Goal: Navigation & Orientation: Find specific page/section

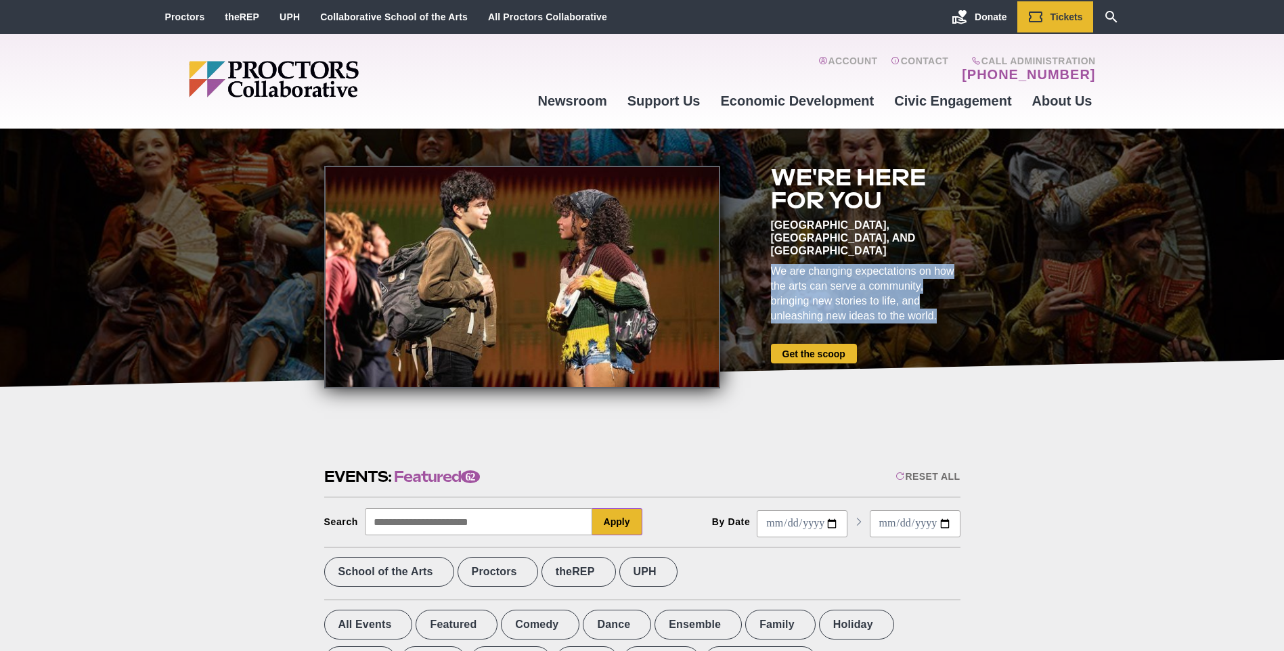
drag, startPoint x: 774, startPoint y: 255, endPoint x: 944, endPoint y: 303, distance: 177.0
click at [944, 303] on div "We are changing expectations on how the arts can serve a community, bringing ne…" at bounding box center [866, 294] width 190 height 60
copy div "We are changing expectations on how the arts can serve a community, bringing ne…"
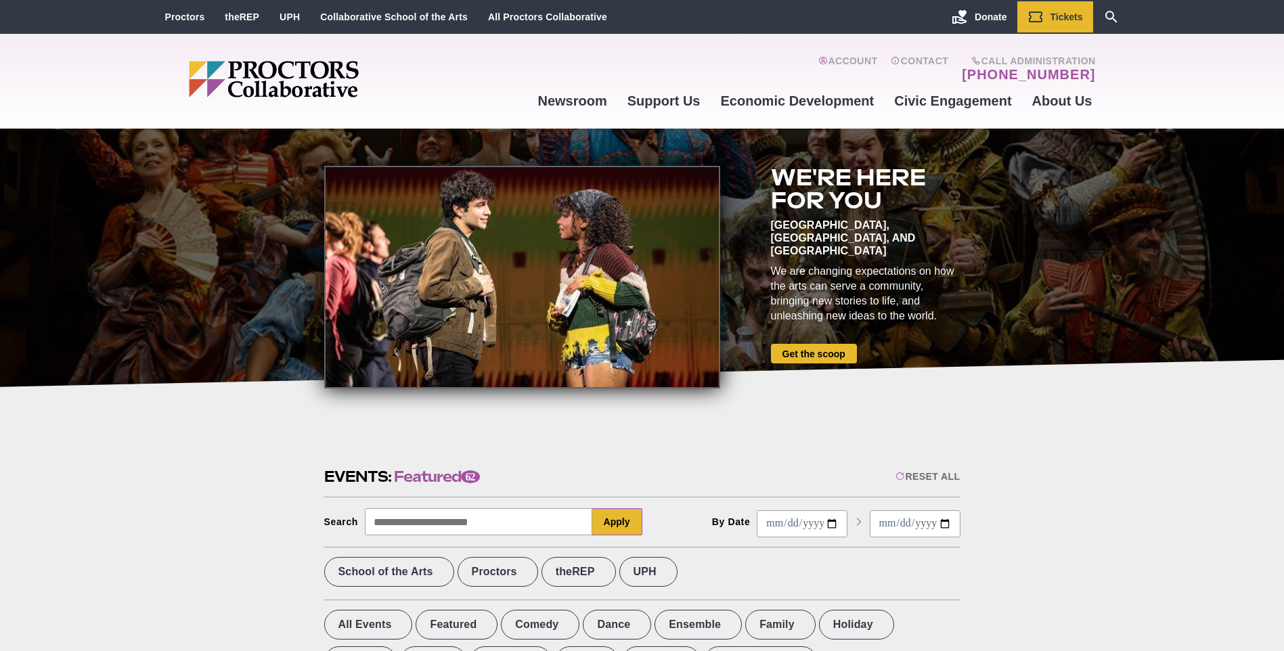
click at [523, 16] on link "All Proctors Collaborative" at bounding box center [547, 17] width 119 height 11
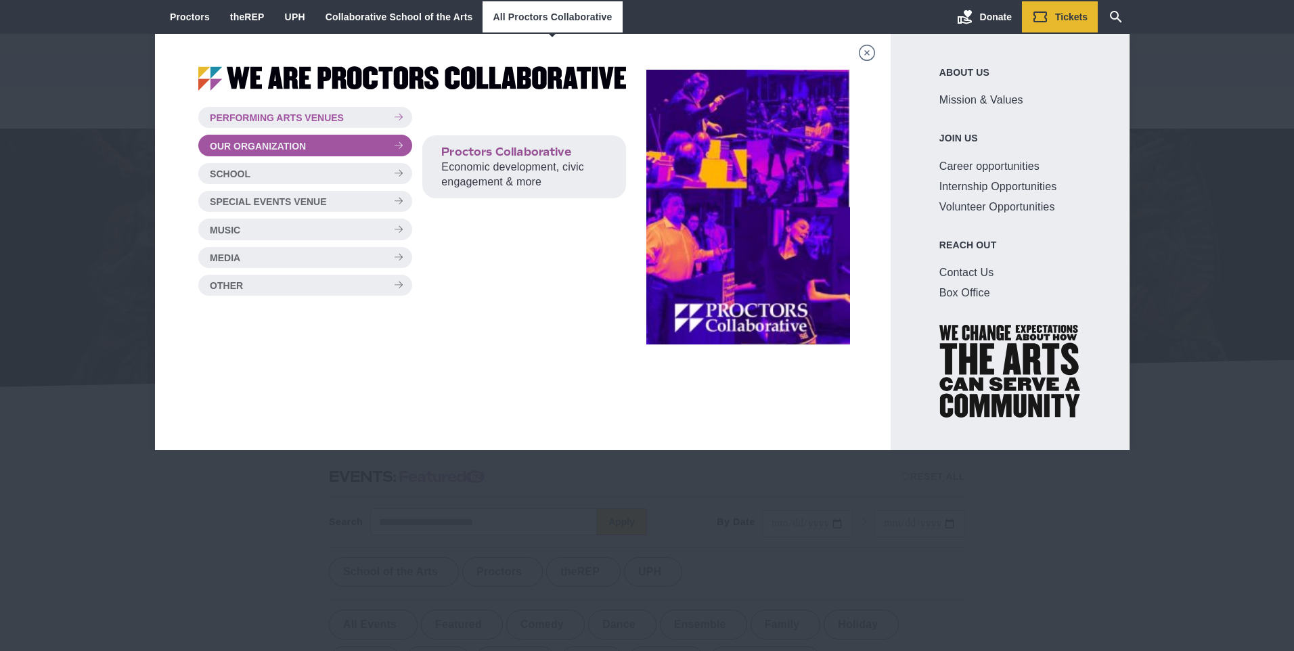
click at [388, 156] on button "Our Organization" at bounding box center [305, 145] width 214 height 21
click at [383, 151] on button "Our Organization" at bounding box center [305, 145] width 214 height 21
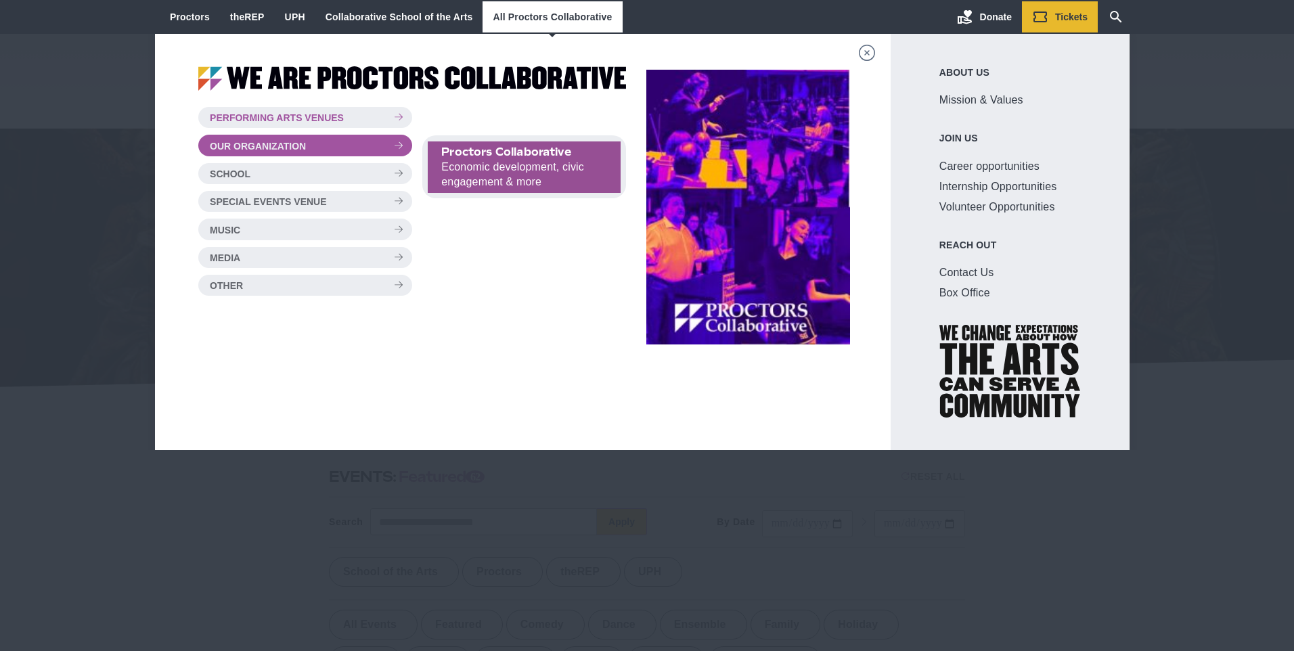
click at [520, 179] on span "Economic development, civic engagement & more" at bounding box center [512, 174] width 143 height 26
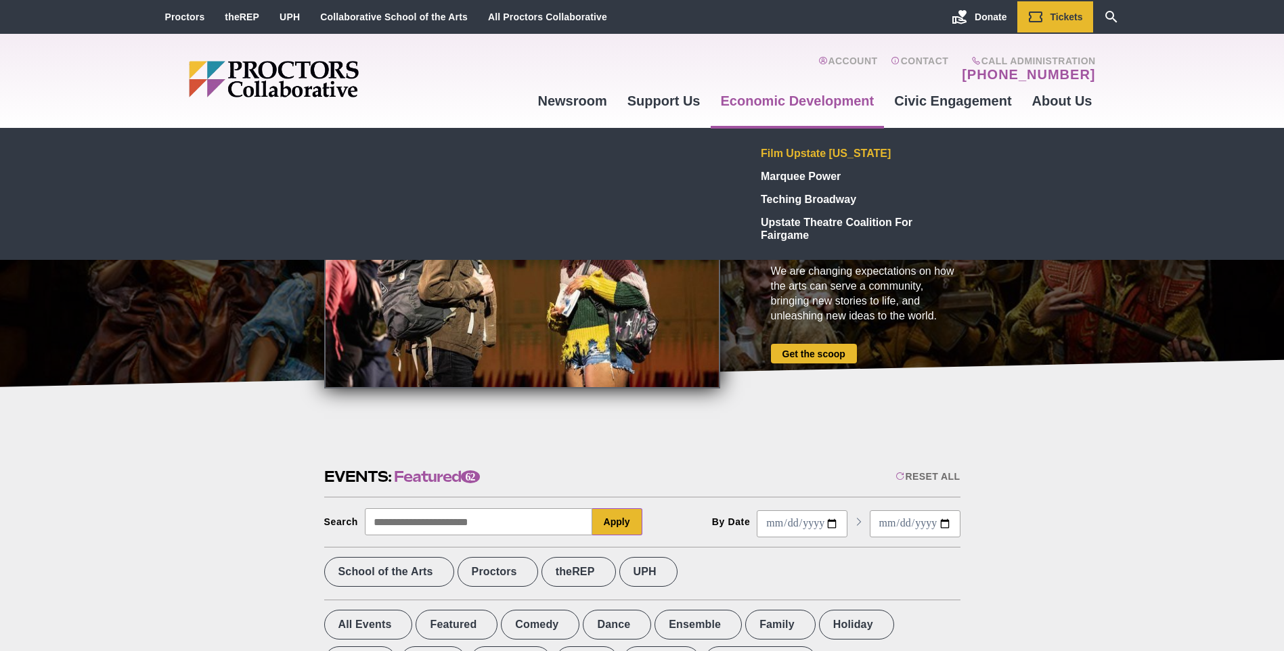
click at [841, 146] on link "Film Upstate [US_STATE]" at bounding box center [855, 152] width 198 height 23
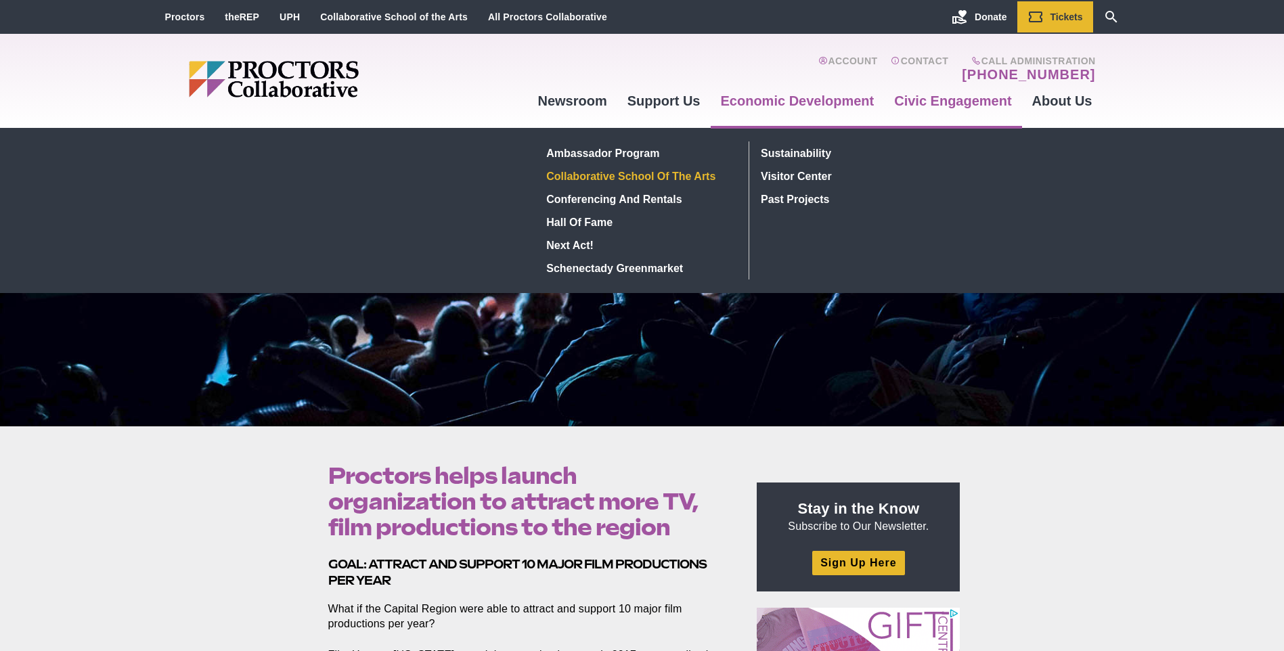
click at [624, 174] on link "Collaborative School of the Arts" at bounding box center [639, 175] width 197 height 23
